Goal: Task Accomplishment & Management: Use online tool/utility

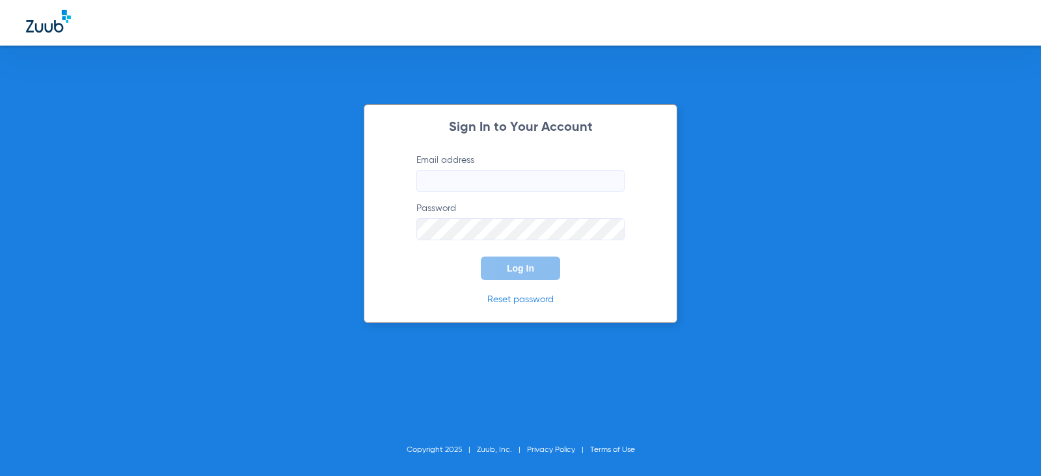
click at [497, 182] on input "Email address" at bounding box center [520, 181] width 208 height 22
type input "[EMAIL_ADDRESS][DOMAIN_NAME]"
click at [511, 277] on button "Log In" at bounding box center [520, 267] width 79 height 23
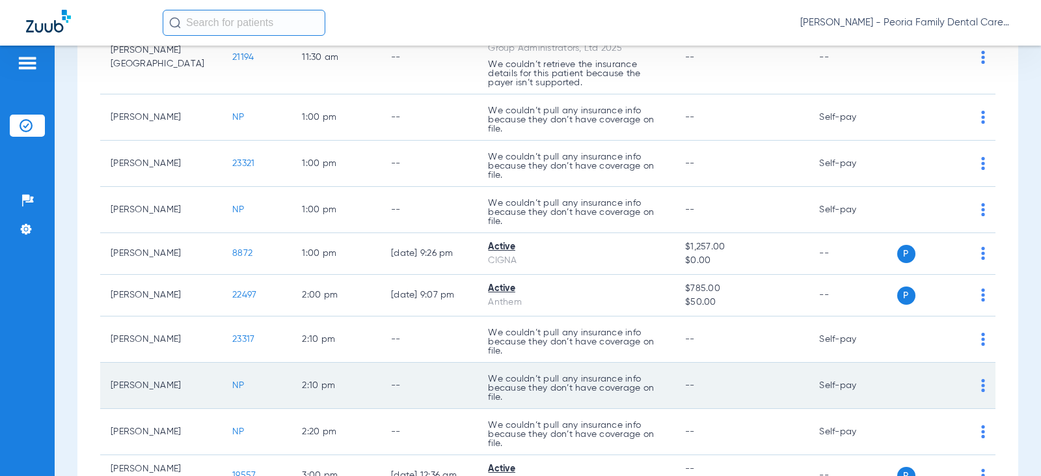
scroll to position [1071, 0]
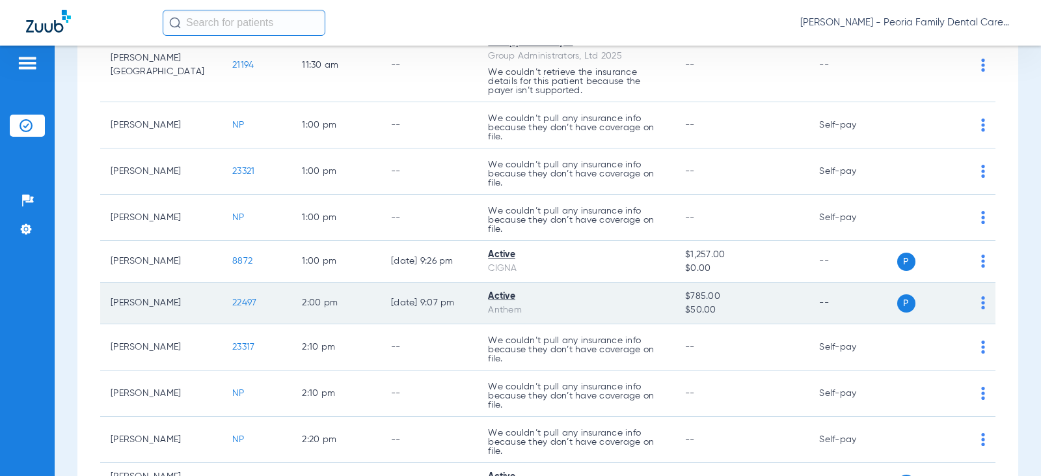
click at [521, 306] on div "Anthem" at bounding box center [576, 310] width 176 height 14
click at [232, 303] on span "22497" at bounding box center [244, 302] width 24 height 9
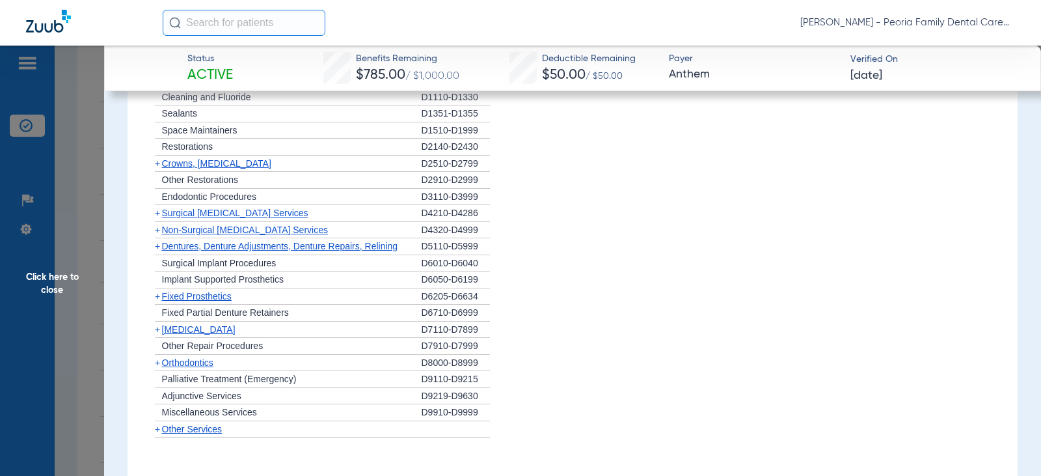
scroll to position [1106, 0]
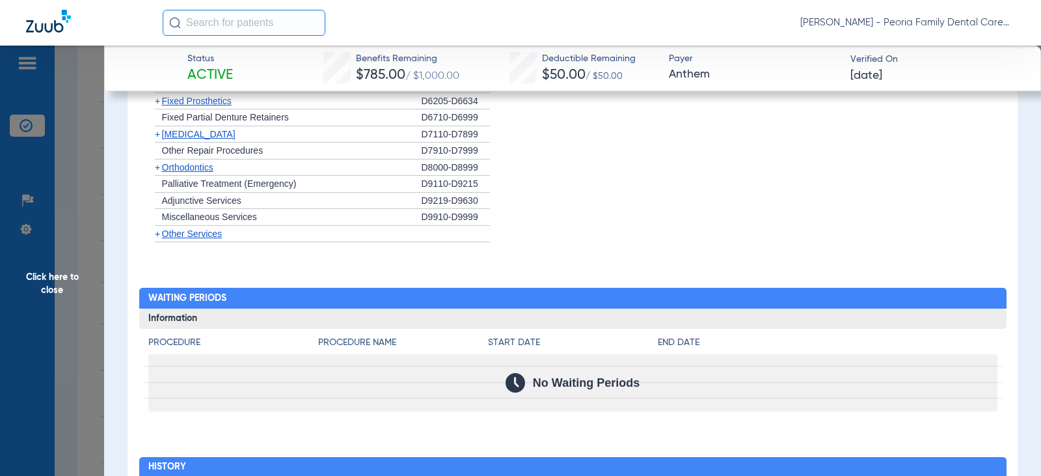
click at [199, 167] on span "Orthodontics" at bounding box center [187, 167] width 51 height 10
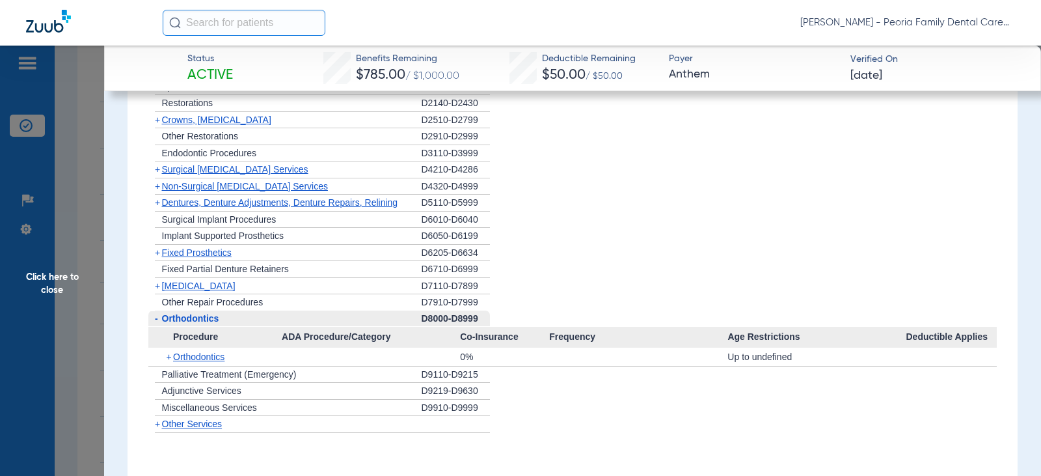
scroll to position [976, 0]
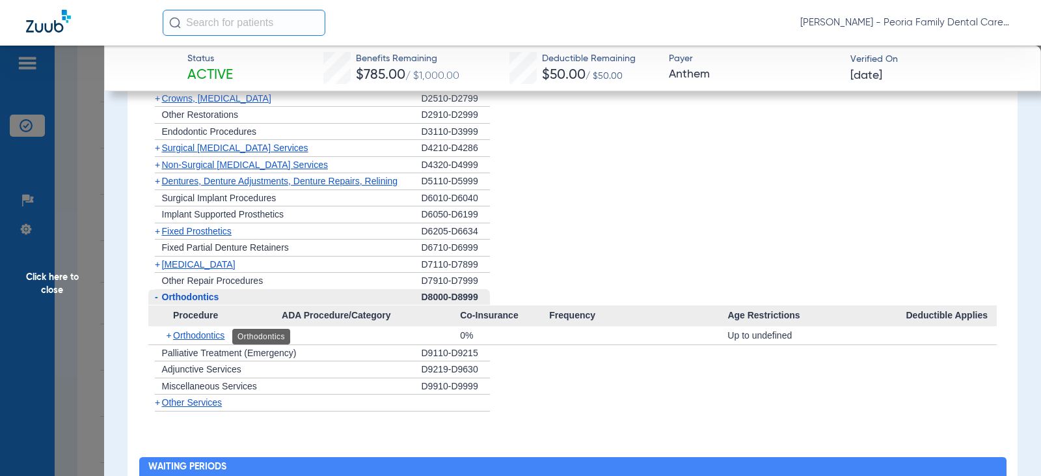
click at [189, 333] on span "Orthodontics" at bounding box center [198, 335] width 51 height 10
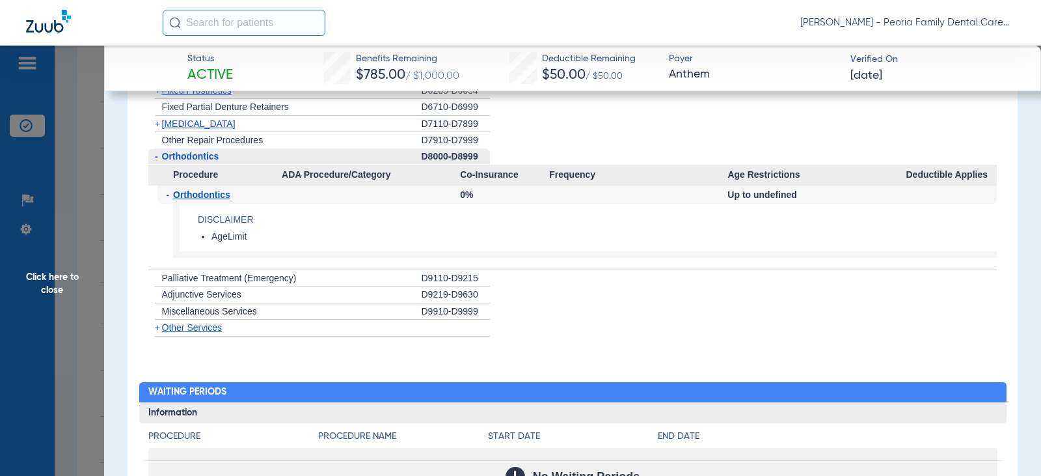
scroll to position [1041, 0]
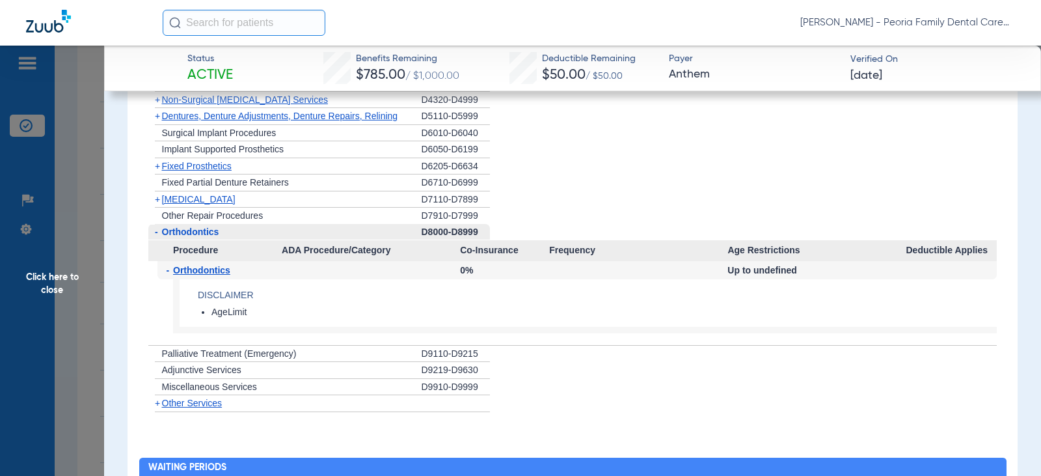
click at [45, 272] on span "Click here to close" at bounding box center [52, 284] width 104 height 476
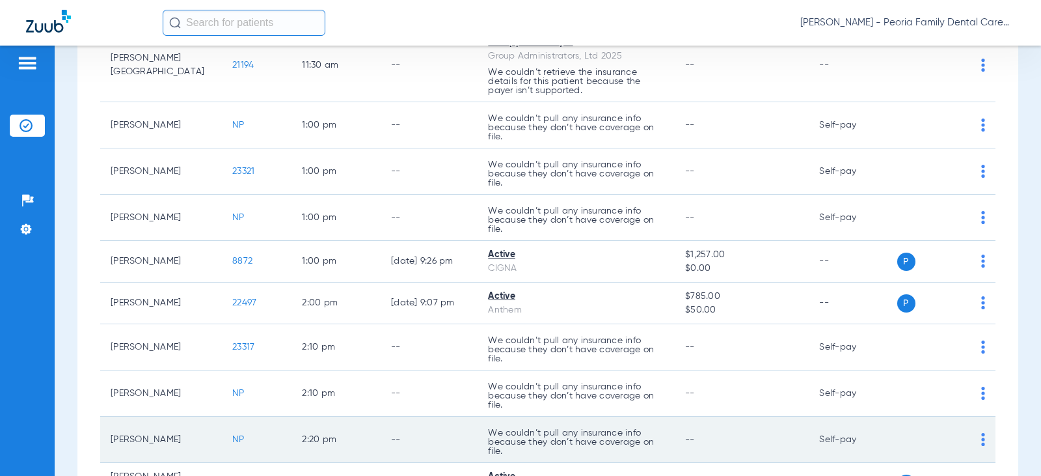
scroll to position [1201, 0]
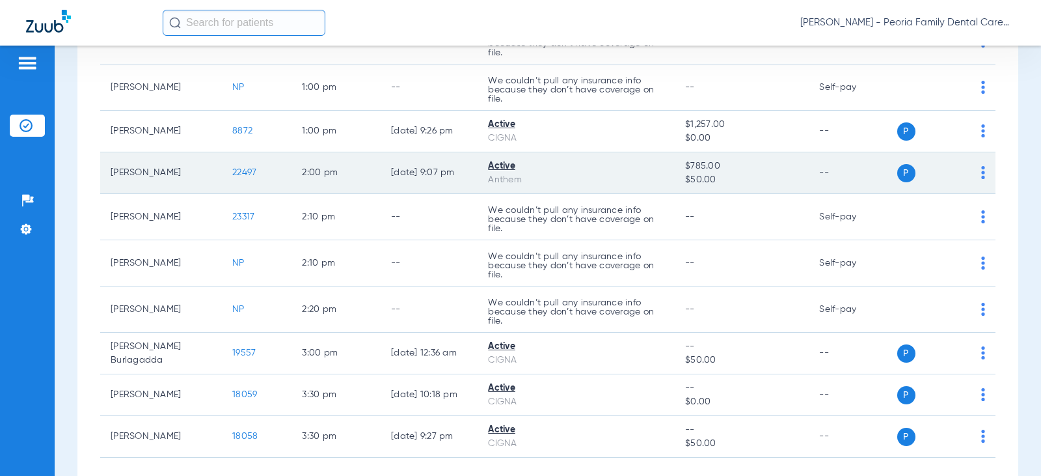
click at [232, 171] on span "22497" at bounding box center [244, 172] width 24 height 9
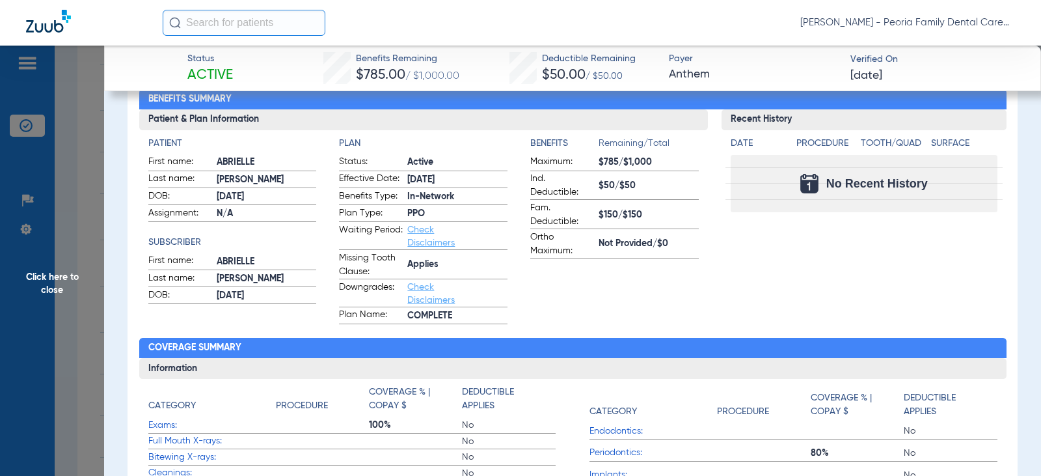
scroll to position [130, 0]
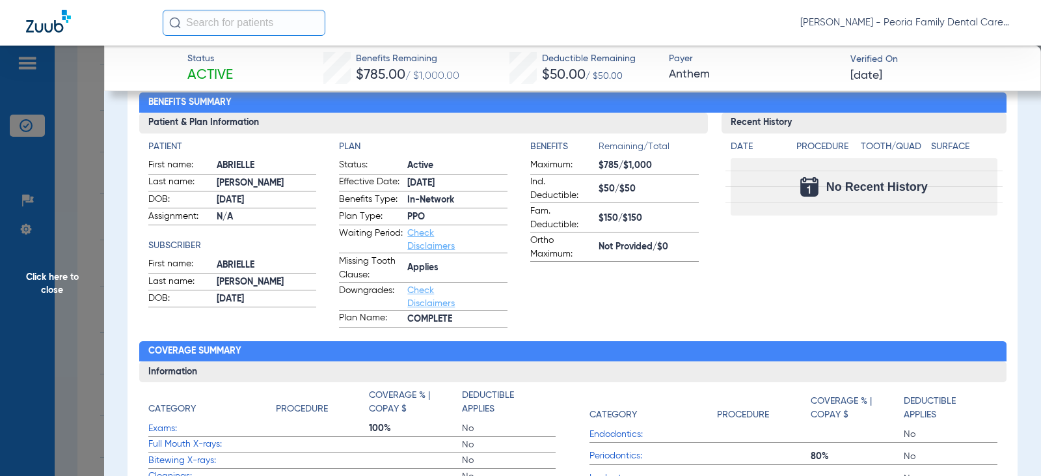
click at [55, 289] on span "Click here to close" at bounding box center [52, 284] width 104 height 476
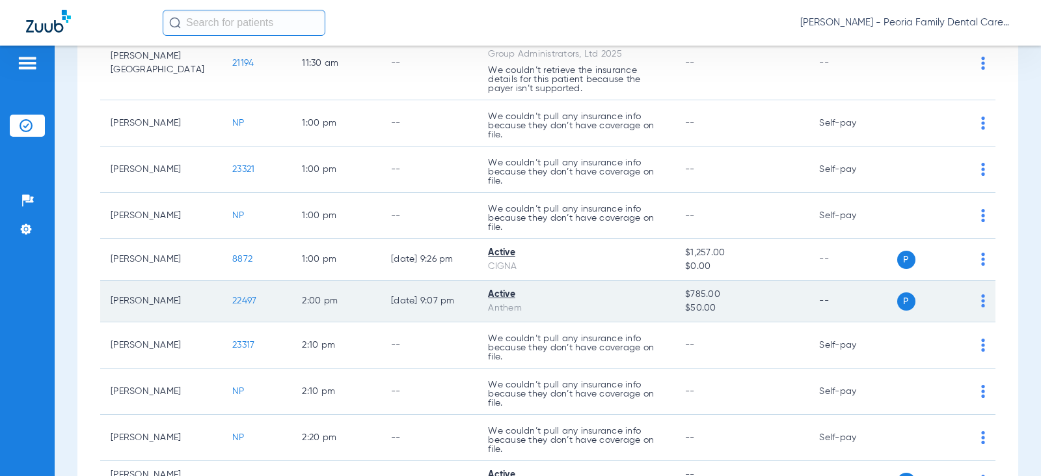
scroll to position [1071, 0]
click at [232, 299] on span "22497" at bounding box center [244, 302] width 24 height 9
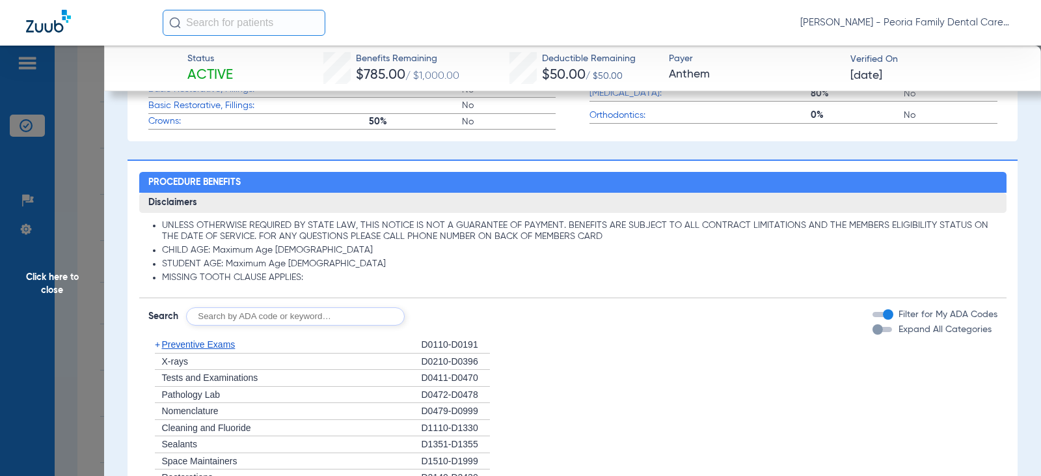
scroll to position [651, 0]
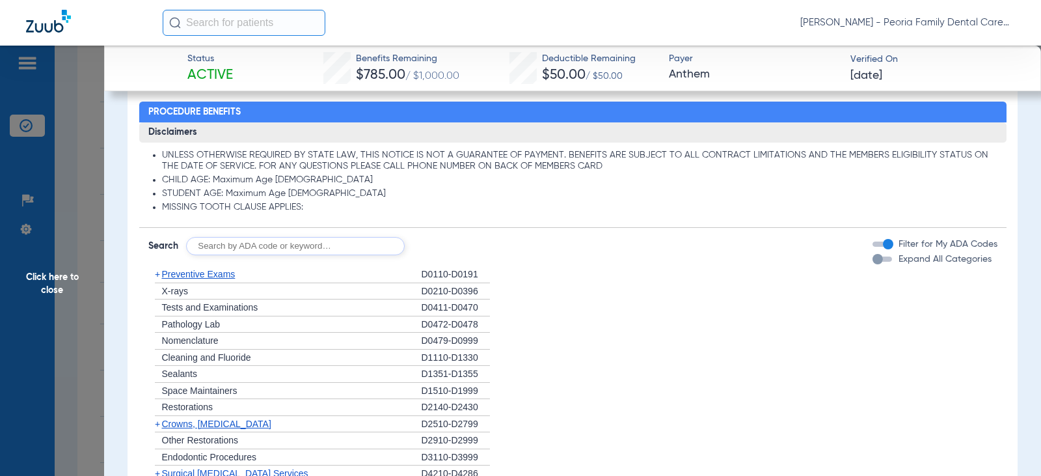
click at [189, 273] on span "Preventive Exams" at bounding box center [199, 274] width 74 height 10
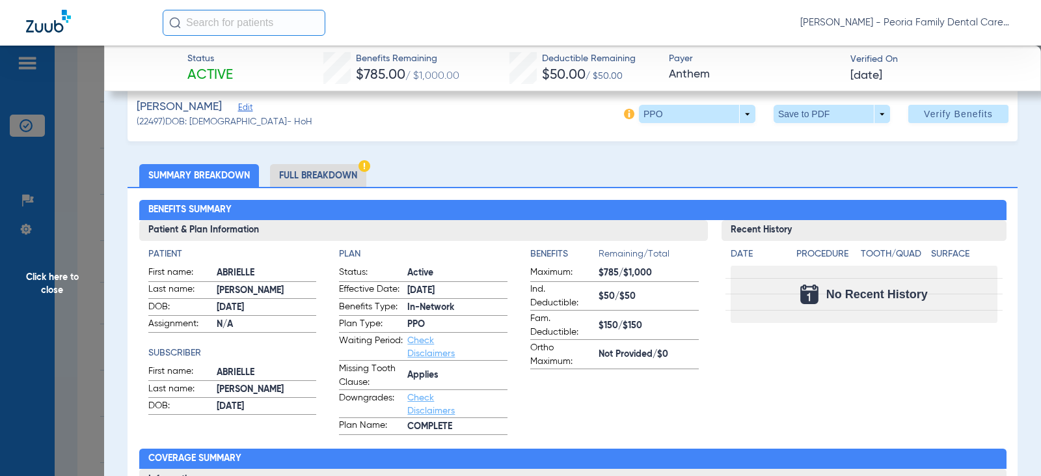
scroll to position [0, 0]
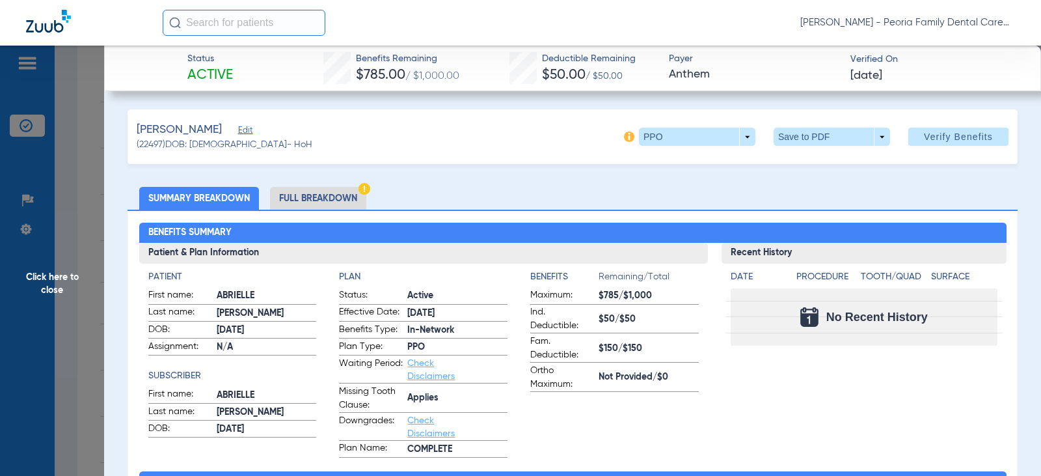
click at [321, 192] on li "Full Breakdown" at bounding box center [318, 198] width 96 height 23
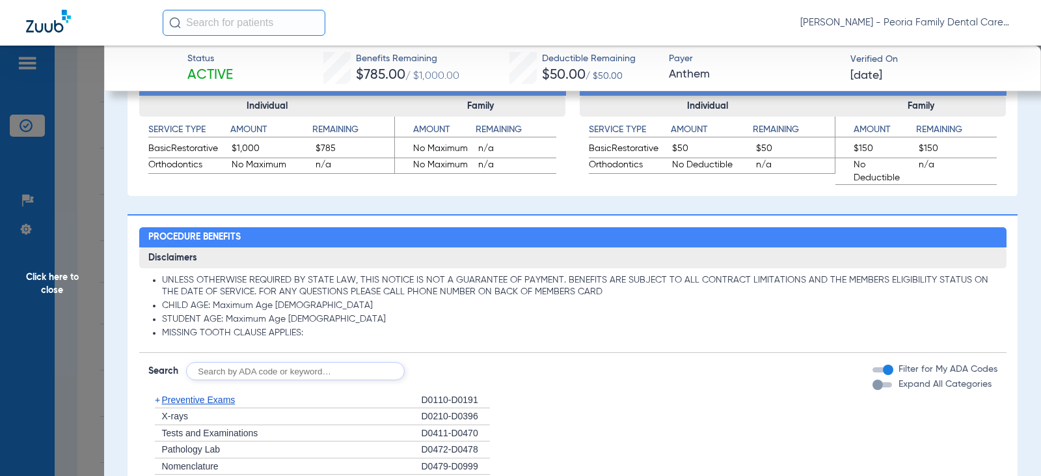
scroll to position [911, 0]
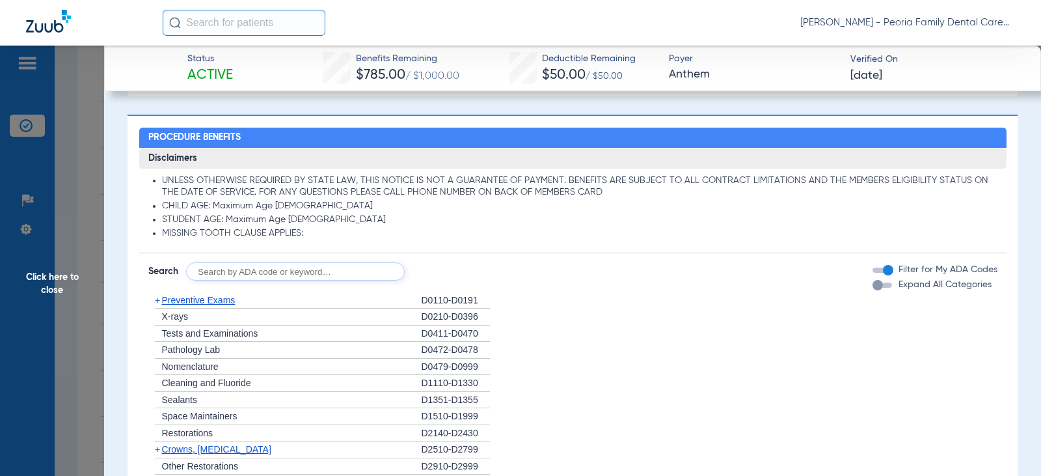
click at [219, 300] on span "Preventive Exams" at bounding box center [199, 300] width 74 height 10
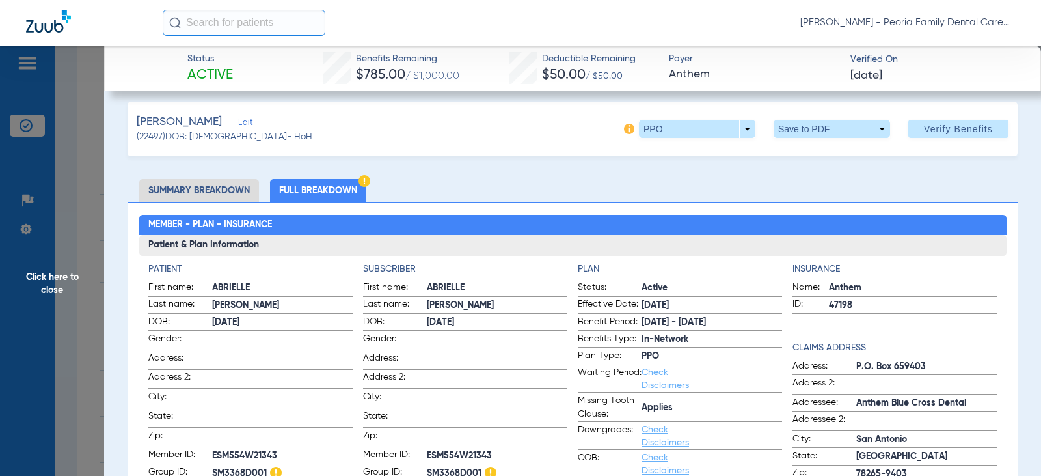
scroll to position [0, 0]
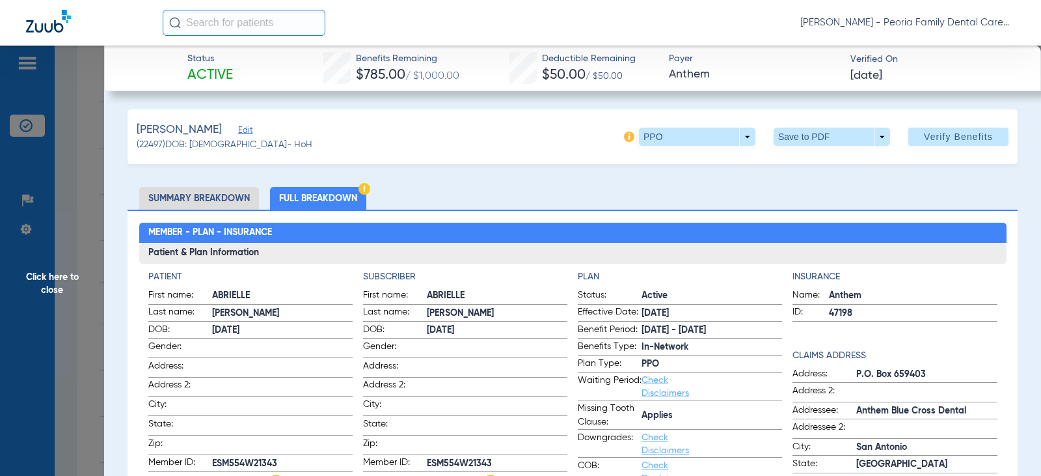
click at [223, 200] on li "Summary Breakdown" at bounding box center [199, 198] width 120 height 23
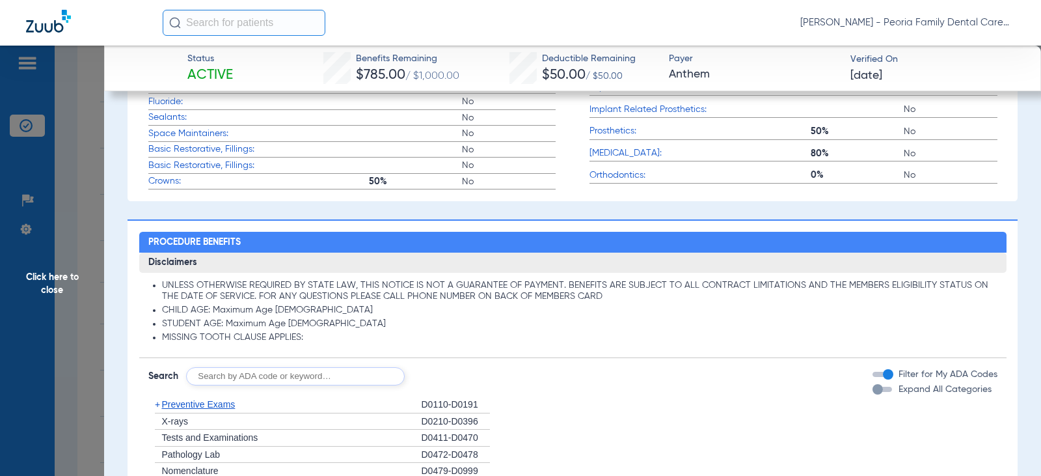
scroll to position [651, 0]
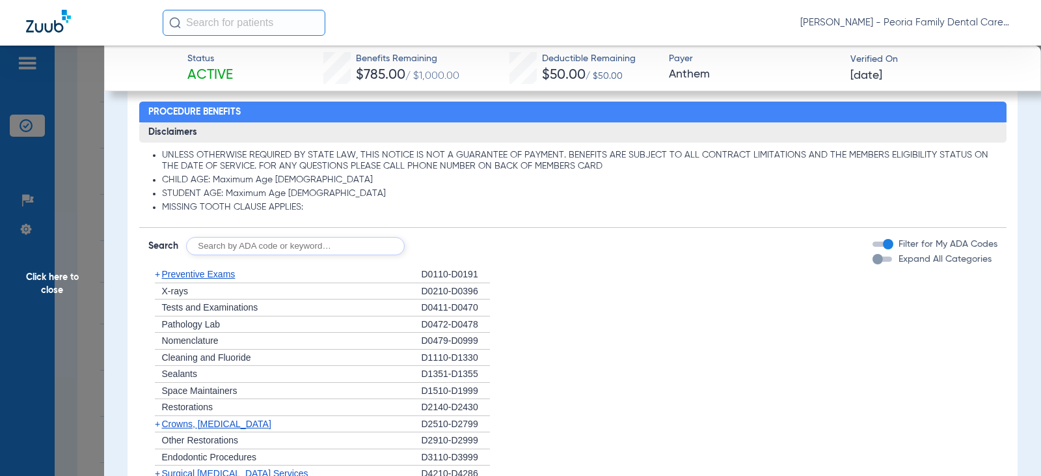
click at [224, 351] on div "+ Cleaning and Fluoride" at bounding box center [284, 357] width 273 height 17
click at [181, 294] on span "X-rays" at bounding box center [175, 291] width 26 height 10
click at [189, 323] on span "Pathology Lab" at bounding box center [191, 324] width 59 height 10
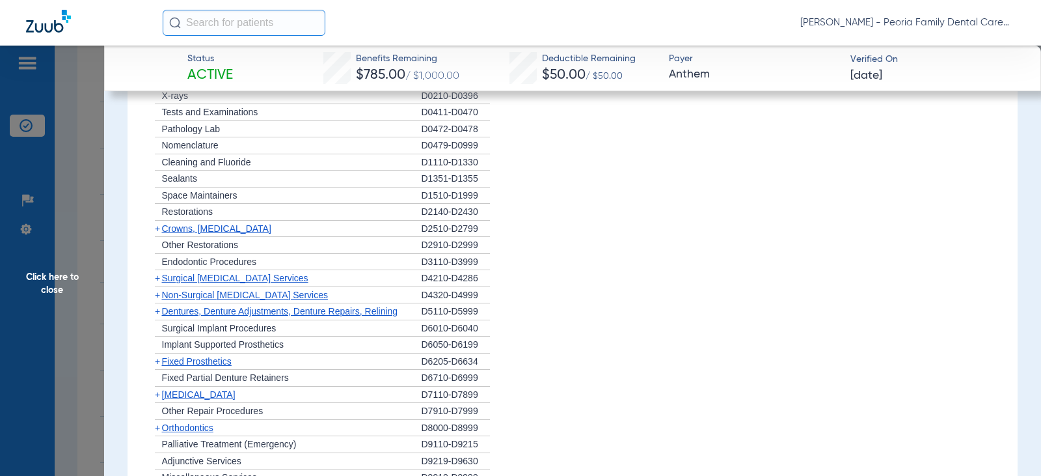
scroll to position [1041, 0]
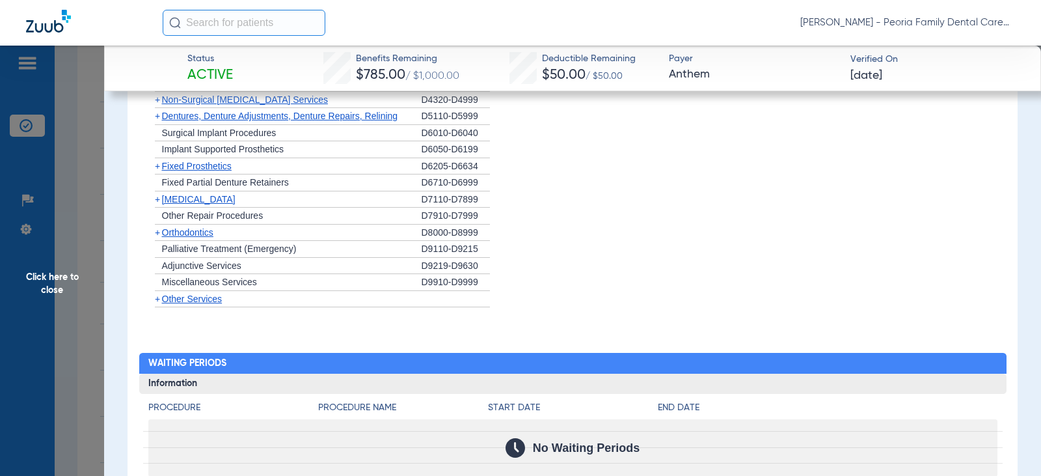
click at [52, 276] on span "Click here to close" at bounding box center [52, 284] width 104 height 476
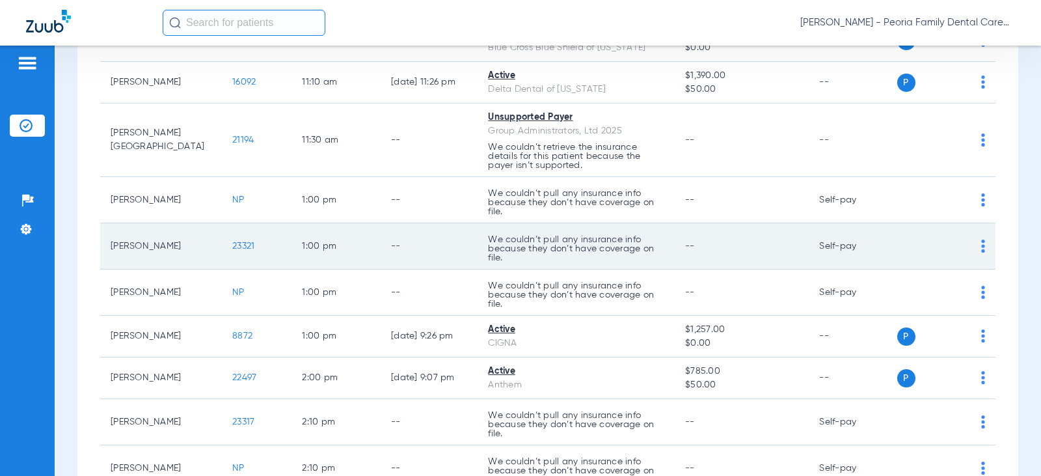
scroll to position [875, 0]
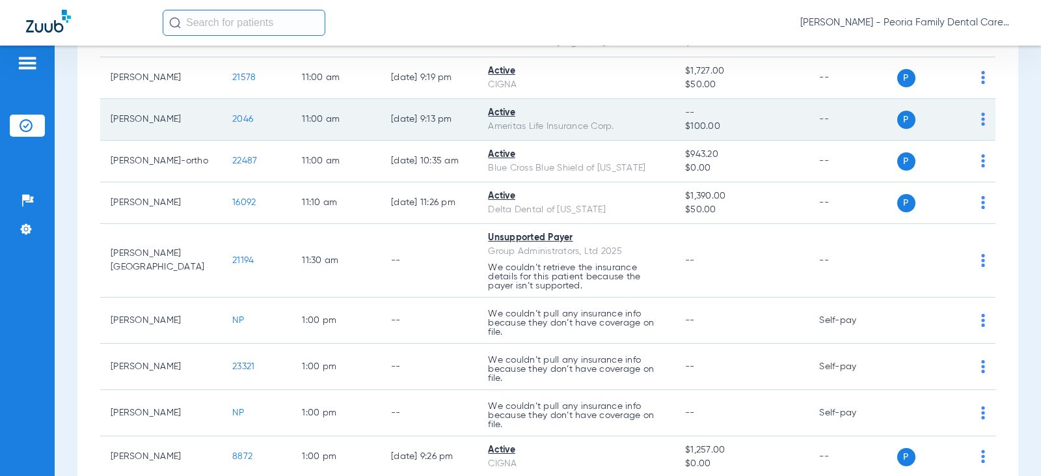
click at [234, 118] on span "2046" at bounding box center [242, 119] width 21 height 9
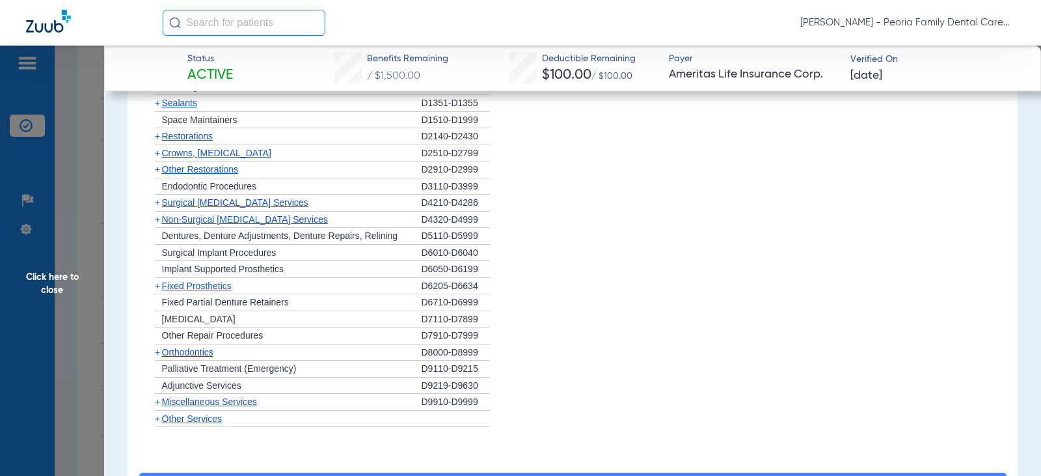
scroll to position [1236, 0]
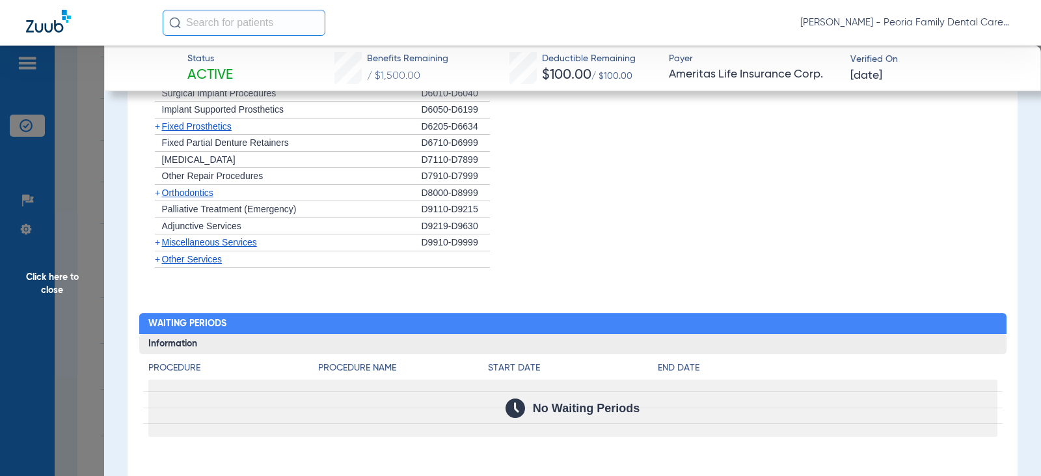
click at [72, 277] on span "Click here to close" at bounding box center [52, 284] width 104 height 476
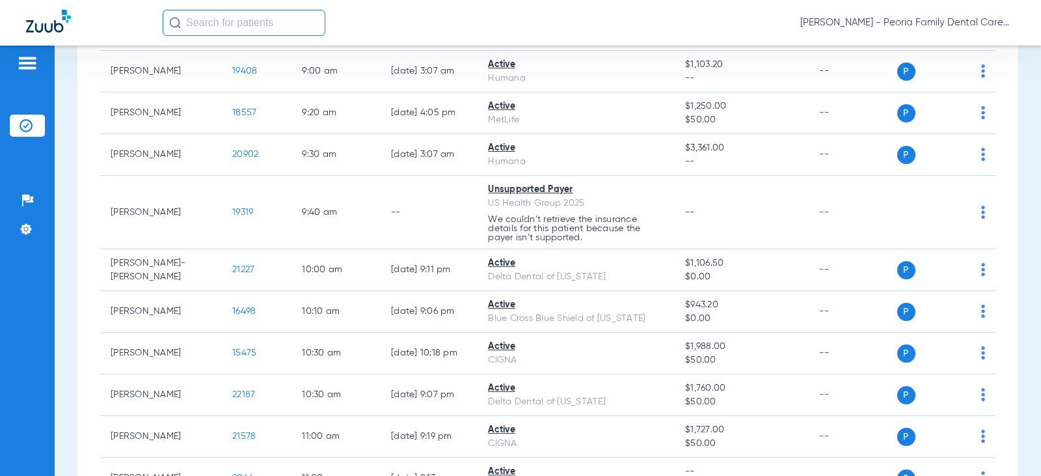
scroll to position [521, 0]
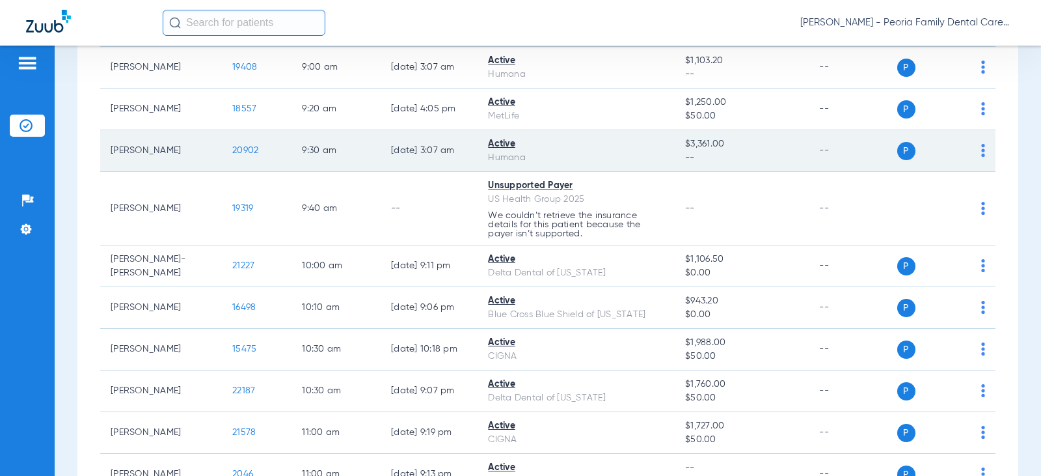
click at [232, 152] on span "20902" at bounding box center [245, 150] width 26 height 9
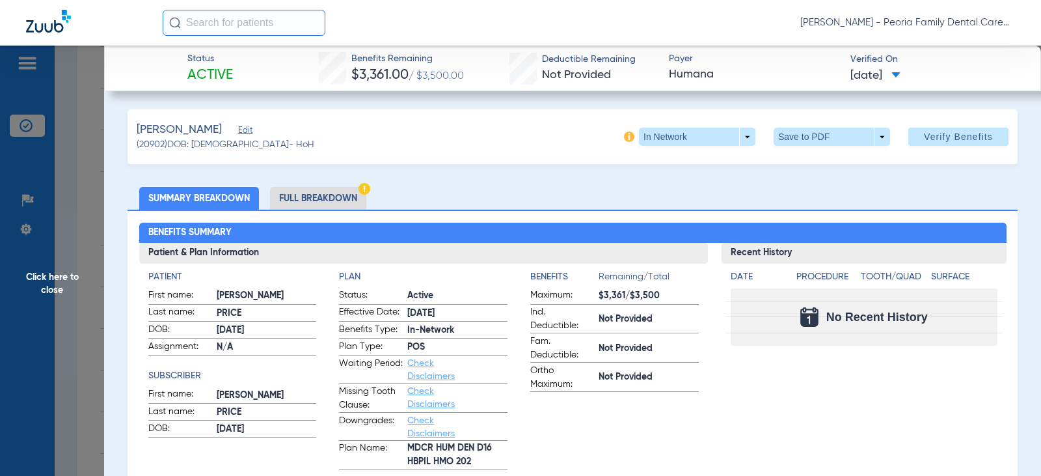
drag, startPoint x: 50, startPoint y: 281, endPoint x: 195, endPoint y: 19, distance: 299.7
click at [50, 281] on span "Click here to close" at bounding box center [52, 284] width 104 height 476
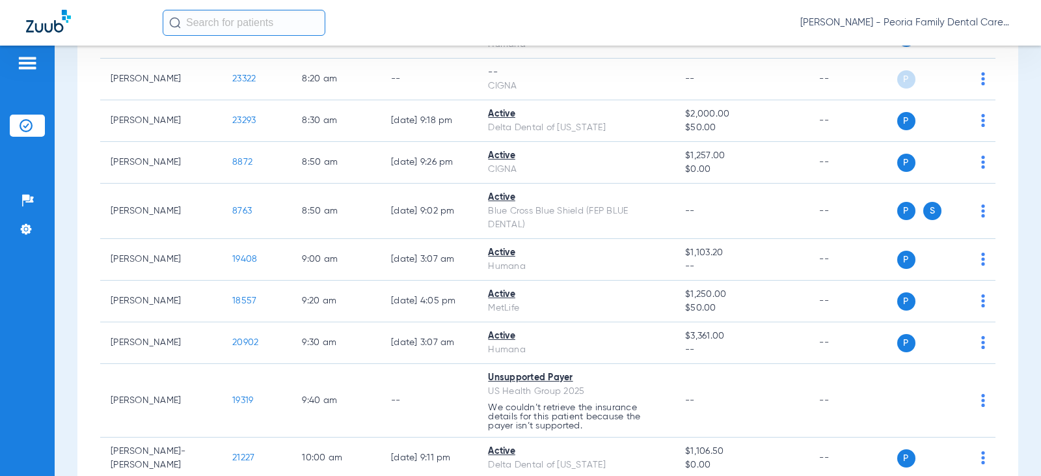
scroll to position [325, 0]
